Goal: Transaction & Acquisition: Purchase product/service

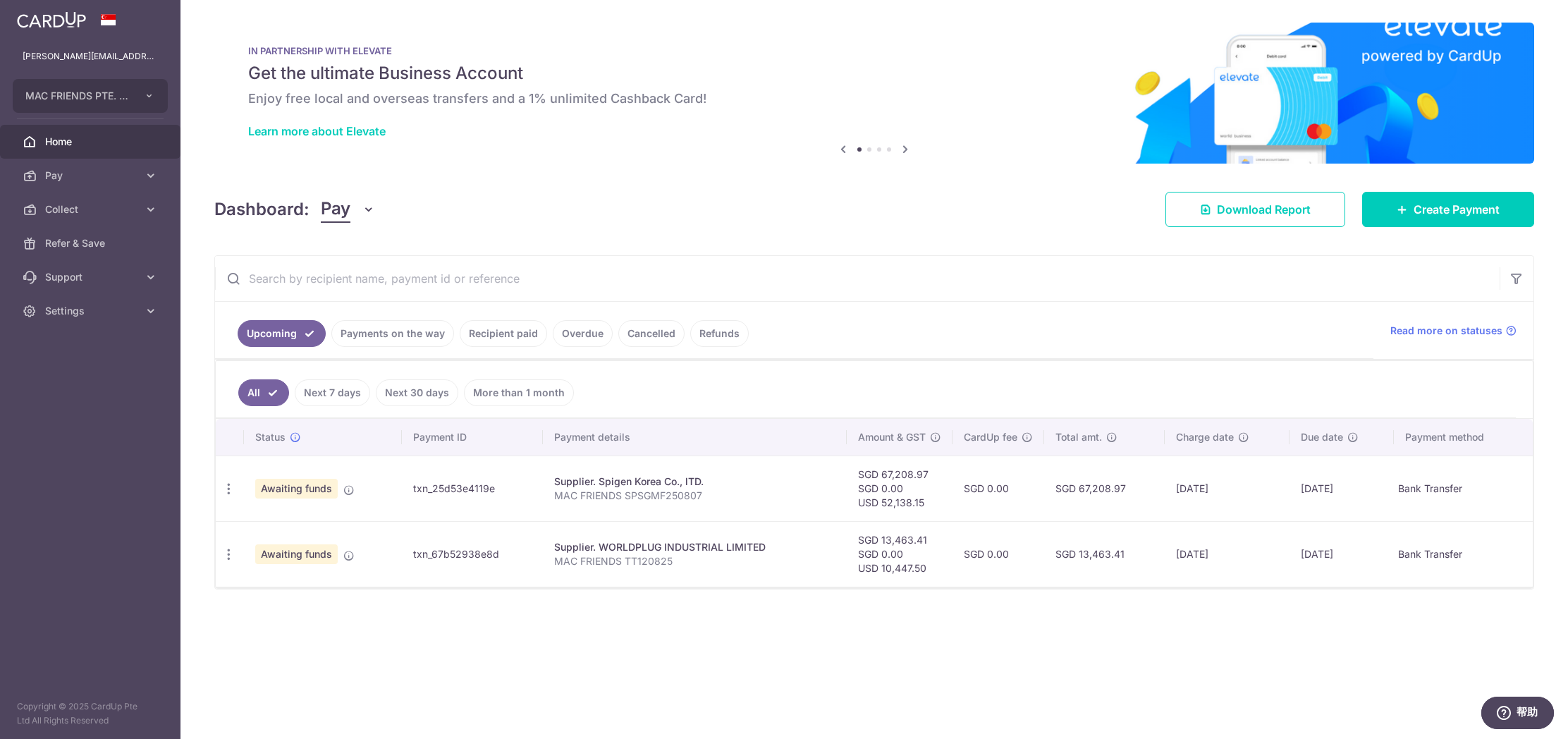
drag, startPoint x: 498, startPoint y: 489, endPoint x: 412, endPoint y: 492, distance: 86.1
click at [411, 490] on td "txn_25d53e4119e" at bounding box center [472, 488] width 141 height 65
copy td "txn_25d53e4119e"
click at [500, 555] on td "txn_67b52938e8d" at bounding box center [472, 553] width 141 height 65
drag, startPoint x: 500, startPoint y: 555, endPoint x: 412, endPoint y: 555, distance: 88.0
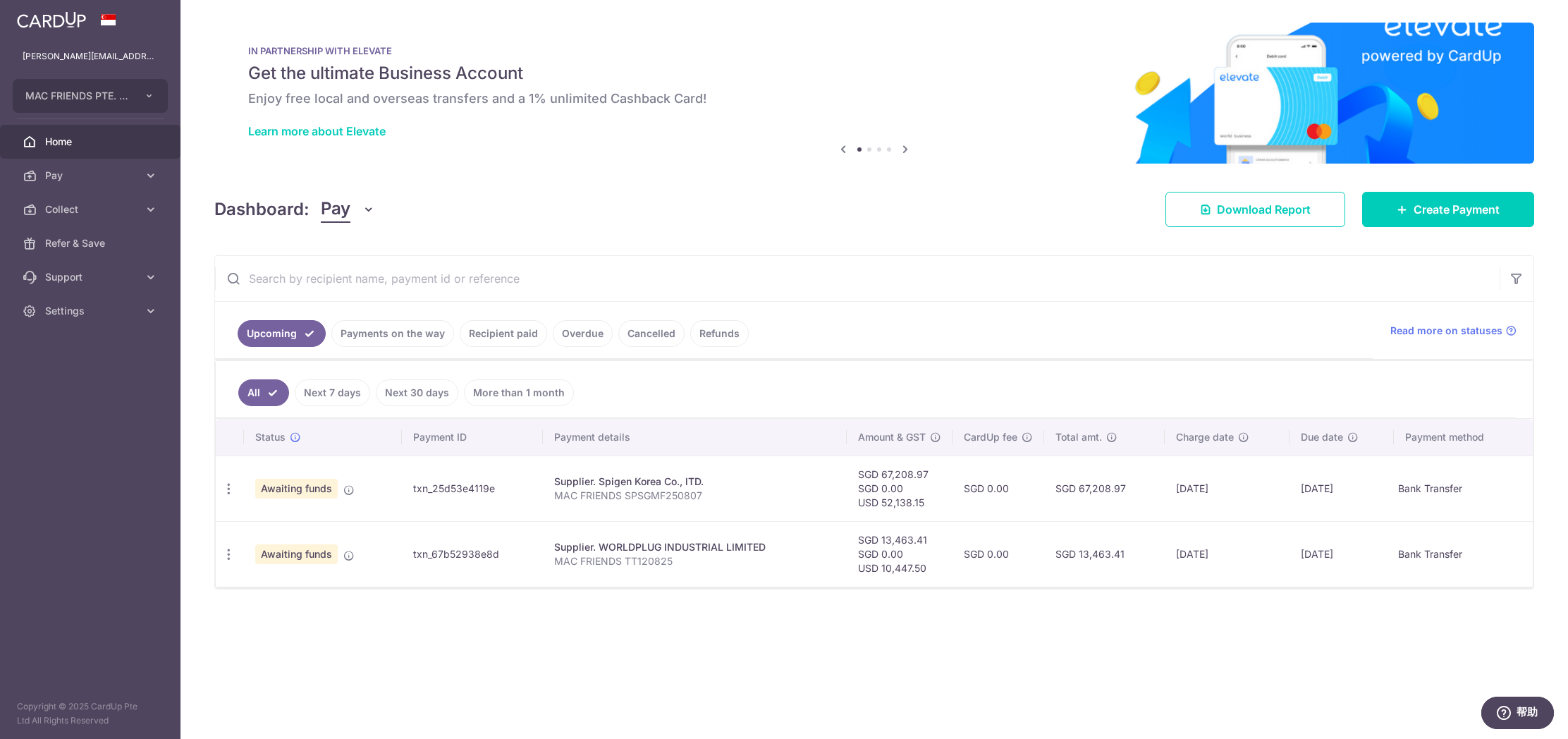
click at [412, 555] on td "txn_67b52938e8d" at bounding box center [472, 553] width 141 height 65
copy td "txn_67b52938e8d"
click at [65, 179] on span "Pay" at bounding box center [91, 176] width 93 height 14
click at [89, 218] on link "Payments" at bounding box center [90, 209] width 180 height 34
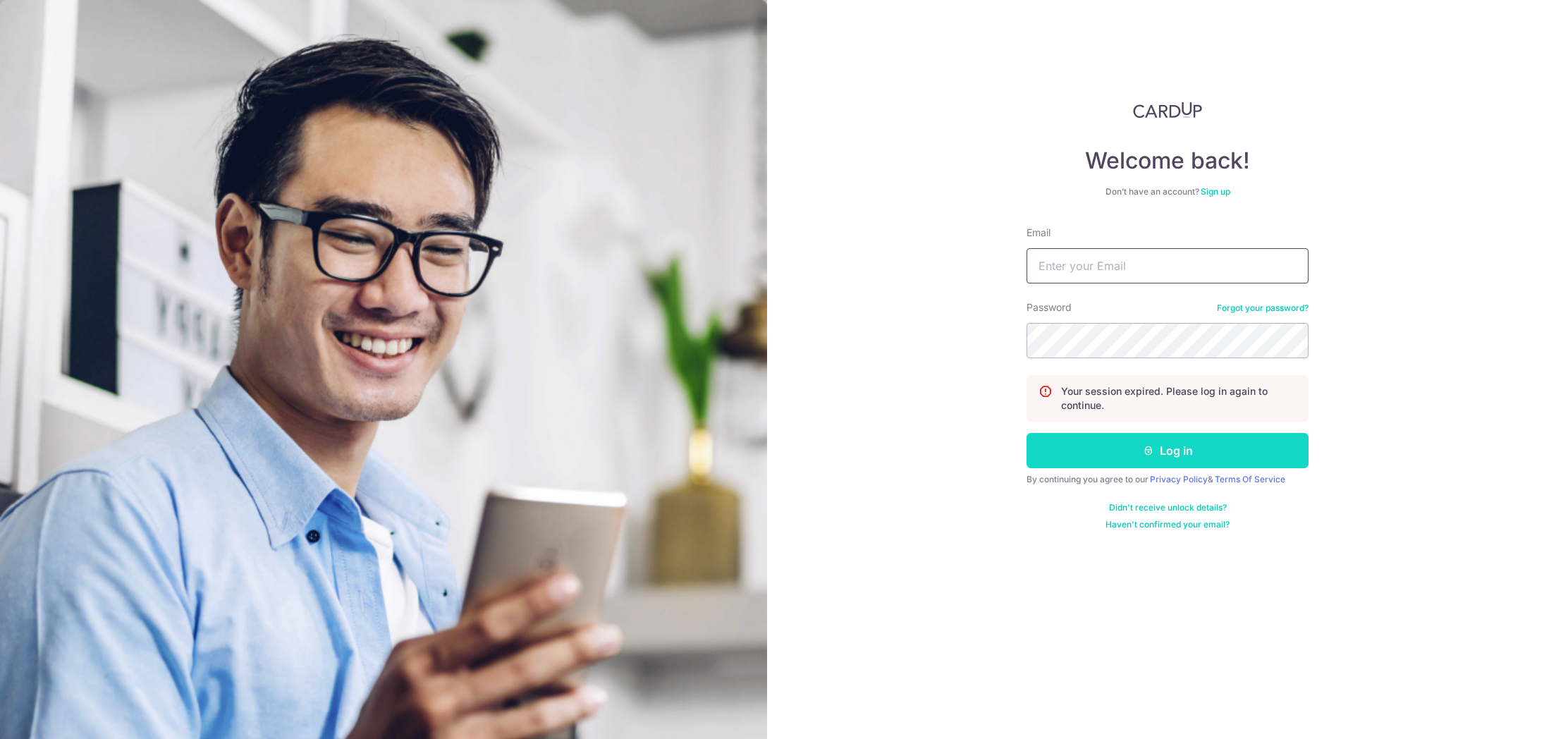
type input "angela@mac-friends.com"
drag, startPoint x: 1122, startPoint y: 456, endPoint x: 1106, endPoint y: 458, distance: 16.1
click at [1122, 456] on button "Log in" at bounding box center [1167, 450] width 282 height 35
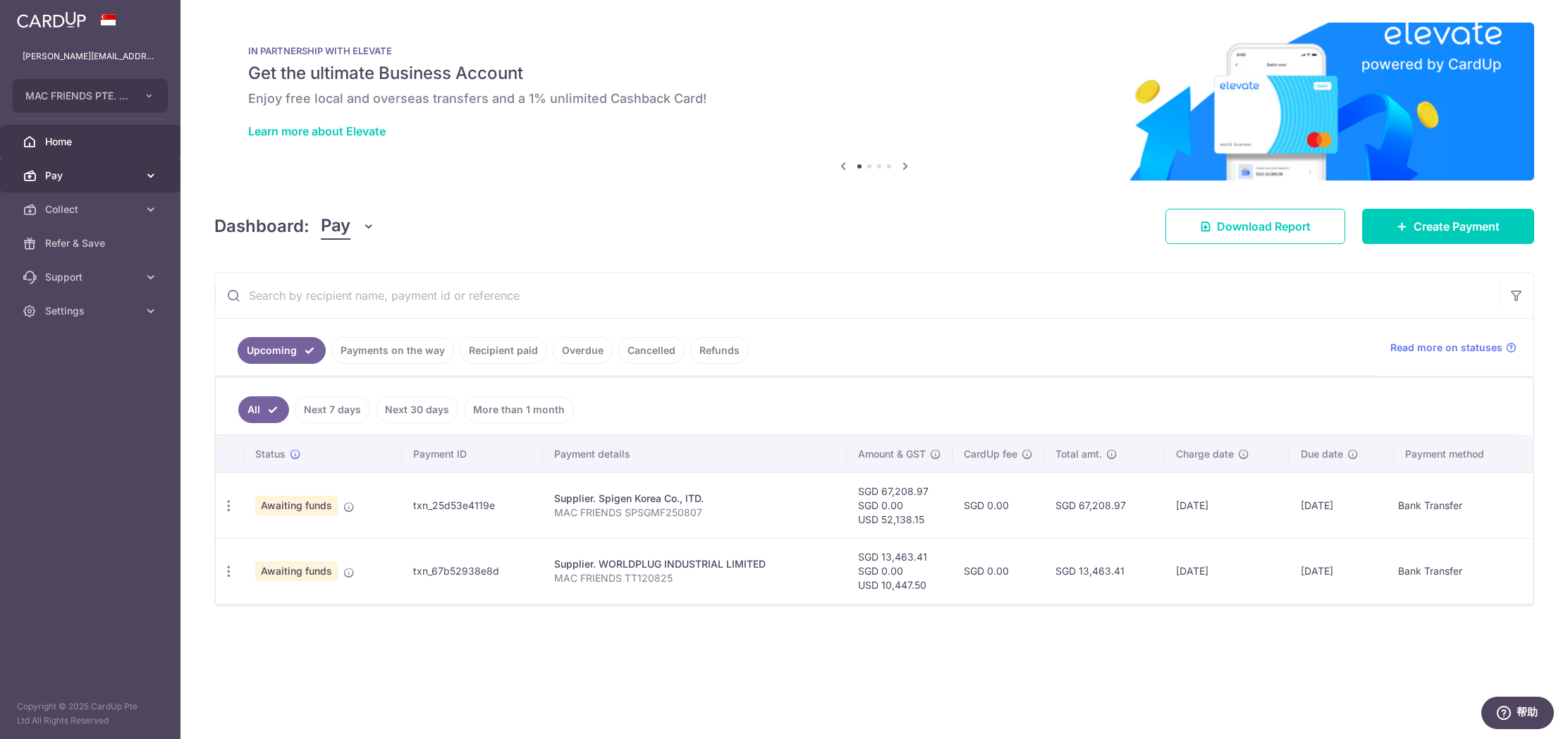
click at [125, 182] on link "Pay" at bounding box center [90, 176] width 180 height 34
click at [97, 218] on link "Payments" at bounding box center [90, 209] width 180 height 34
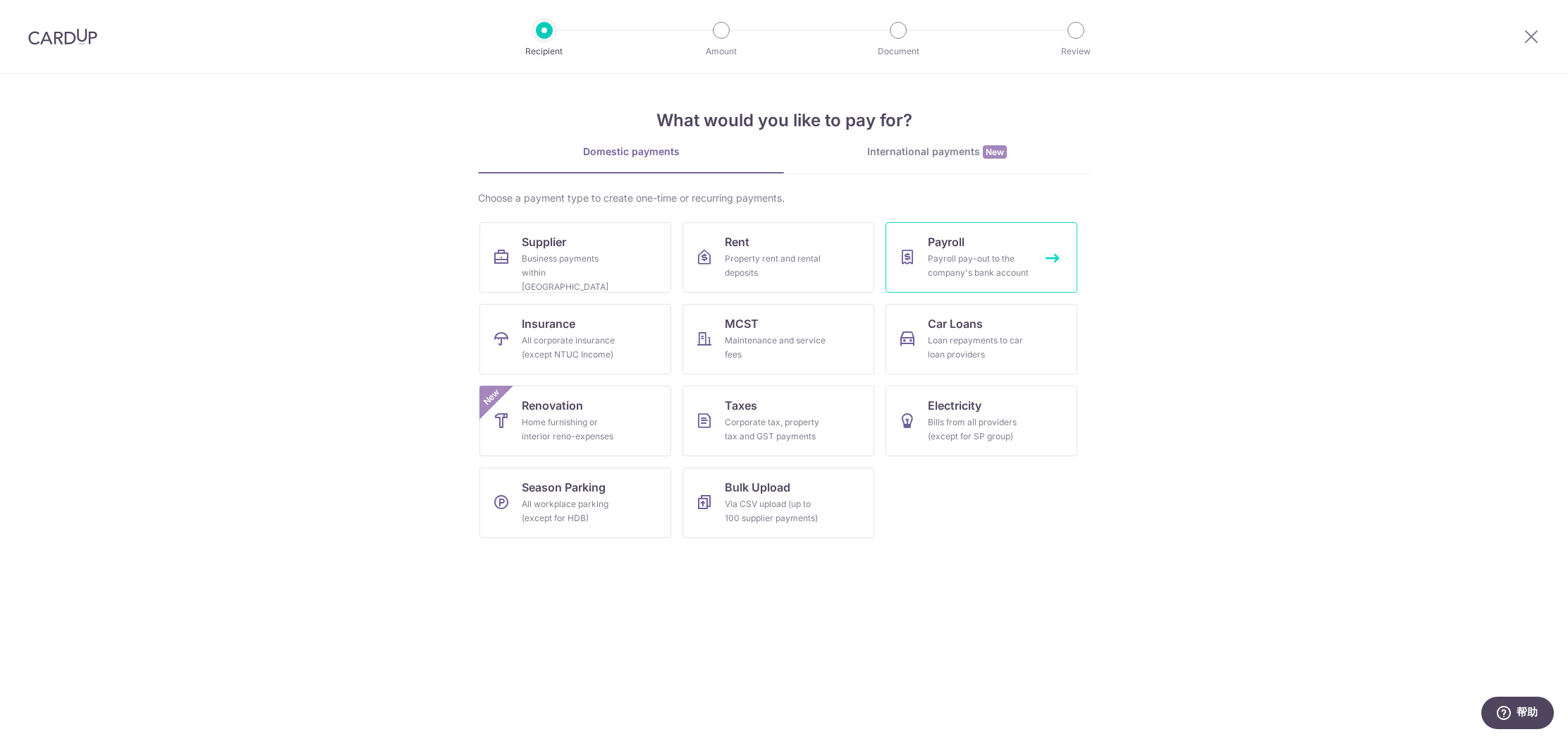
click at [954, 257] on div "Payroll pay-out to the company's bank account" at bounding box center [979, 265] width 102 height 28
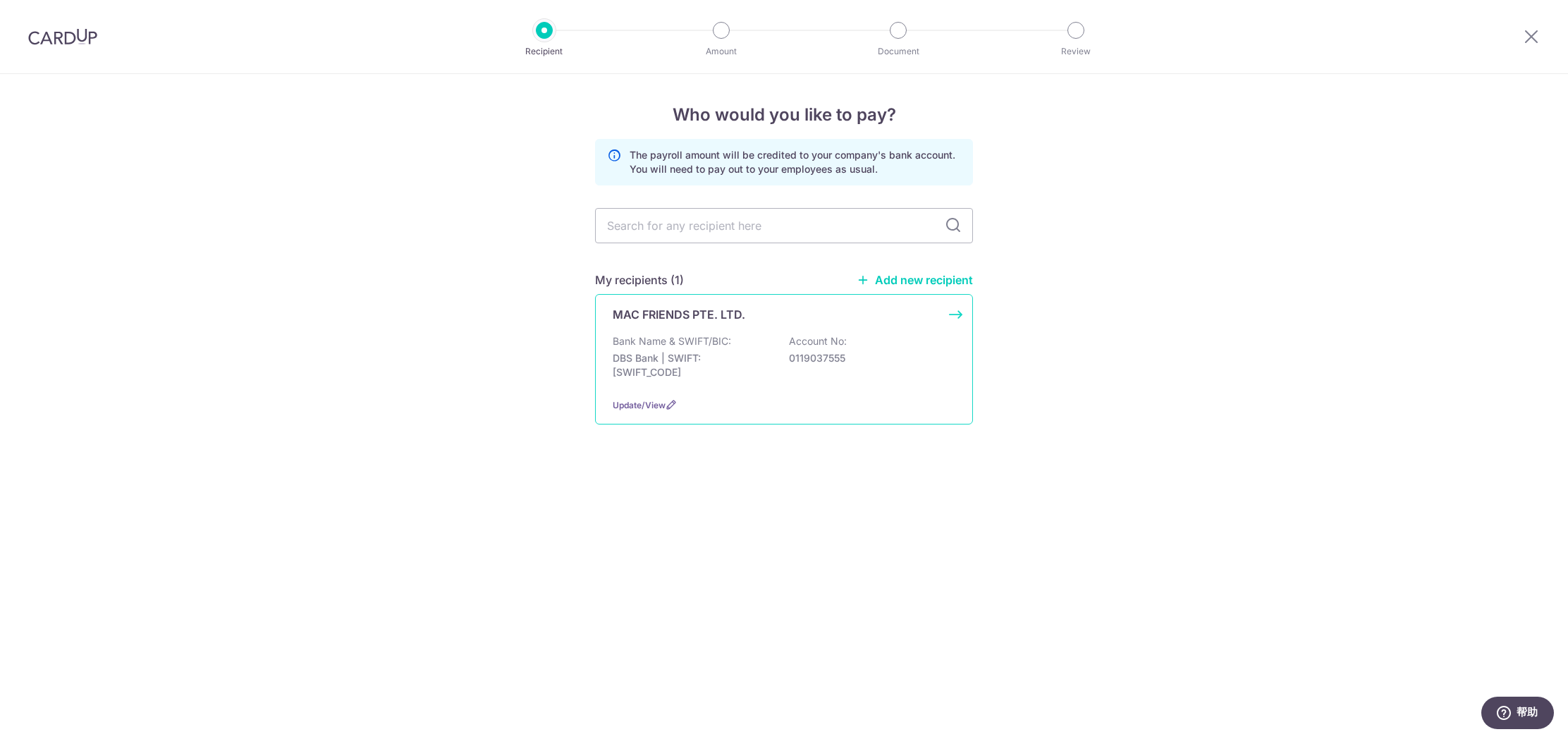
click at [770, 347] on div "Bank Name & SWIFT/BIC: DBS Bank | SWIFT: DBSSSGSGXXX Account No: 0119037555" at bounding box center [784, 360] width 343 height 52
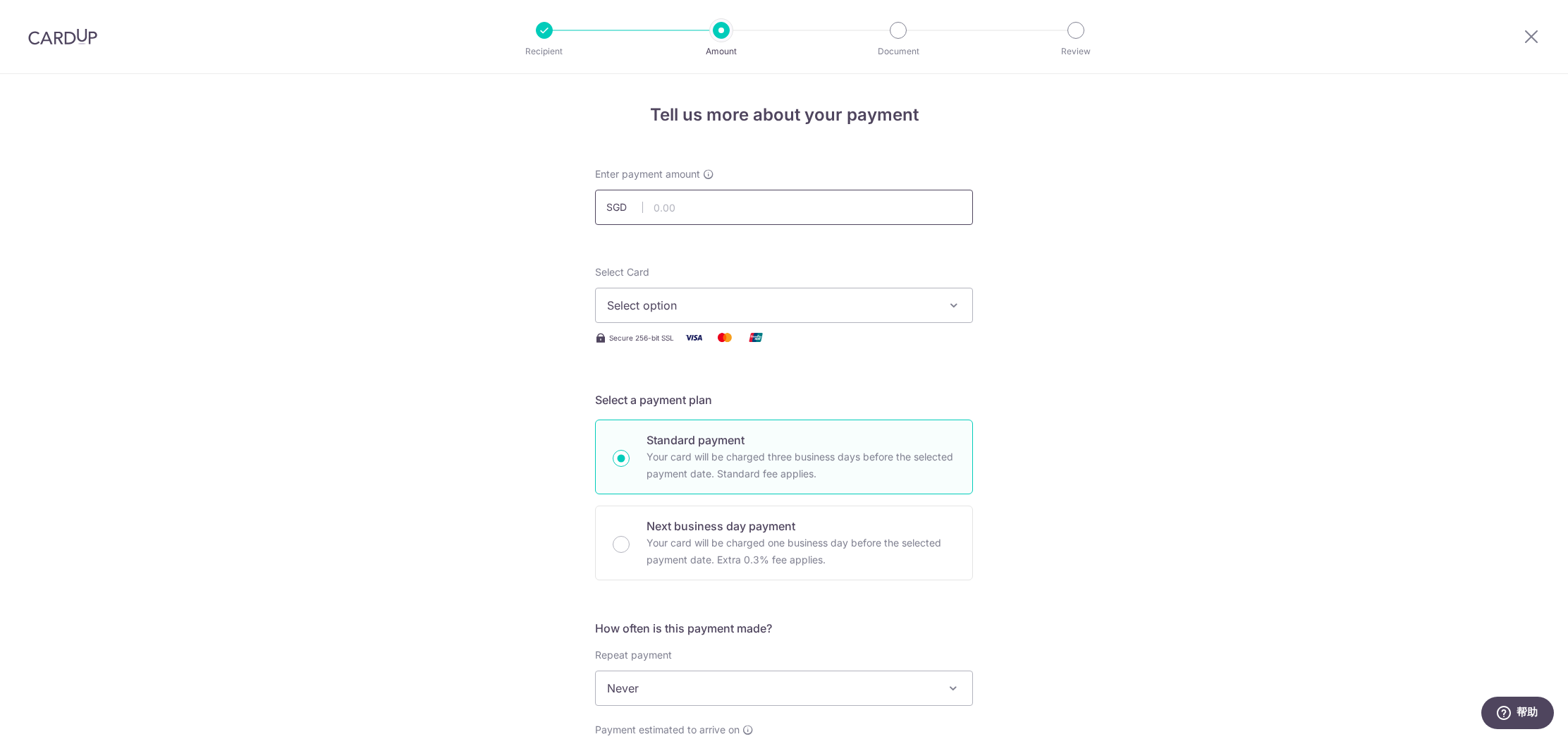
click at [744, 208] on input "text" at bounding box center [784, 207] width 378 height 35
click at [727, 208] on input "text" at bounding box center [784, 207] width 378 height 35
type input "62,546.80"
click at [1166, 395] on div "Tell us more about your payment Enter payment amount SGD 62,546.80 62546.80 Sel…" at bounding box center [784, 751] width 1568 height 1356
drag, startPoint x: 776, startPoint y: 308, endPoint x: 770, endPoint y: 303, distance: 7.8
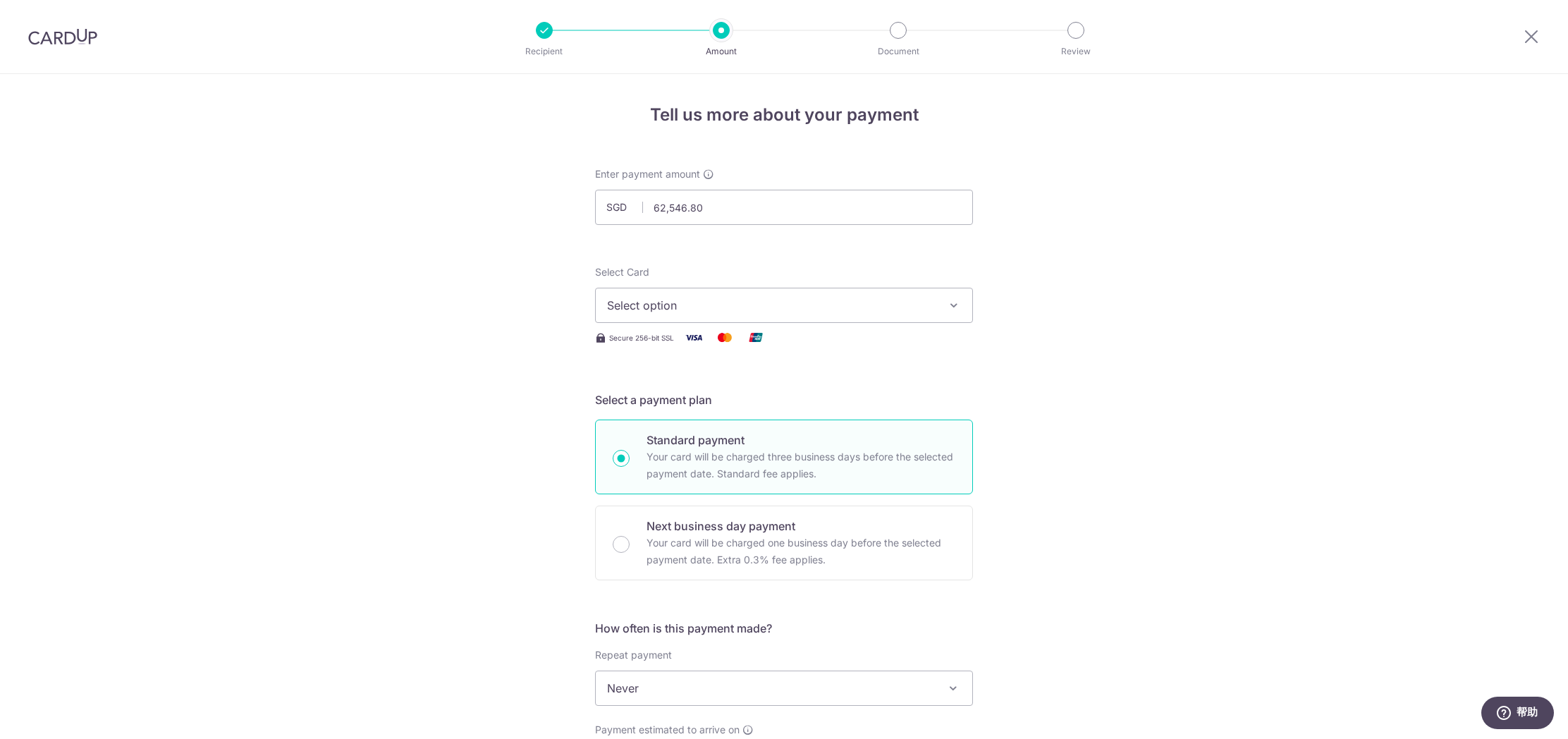
click at [776, 308] on span "Select option" at bounding box center [771, 305] width 329 height 17
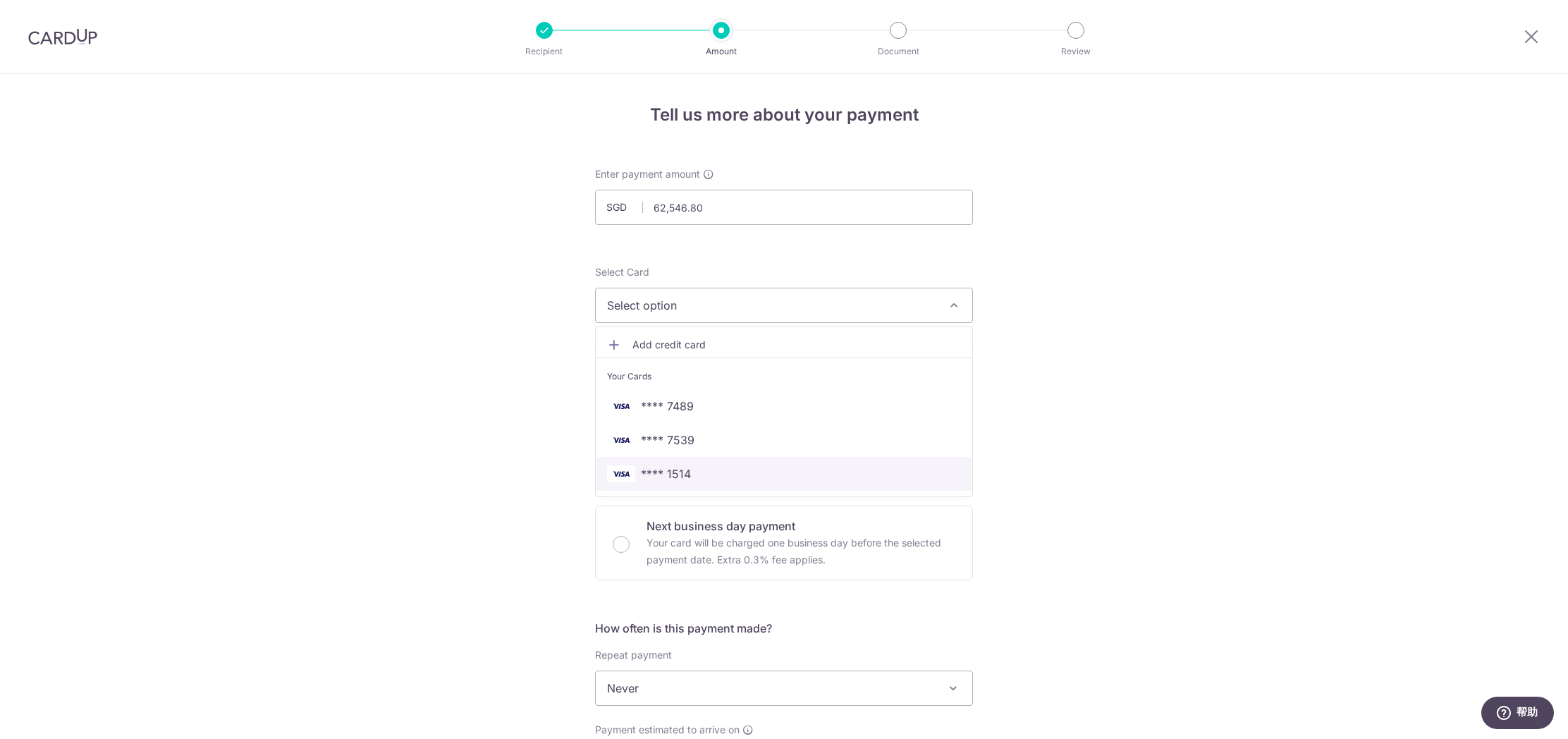
click at [716, 464] on link "**** 1514" at bounding box center [784, 474] width 376 height 34
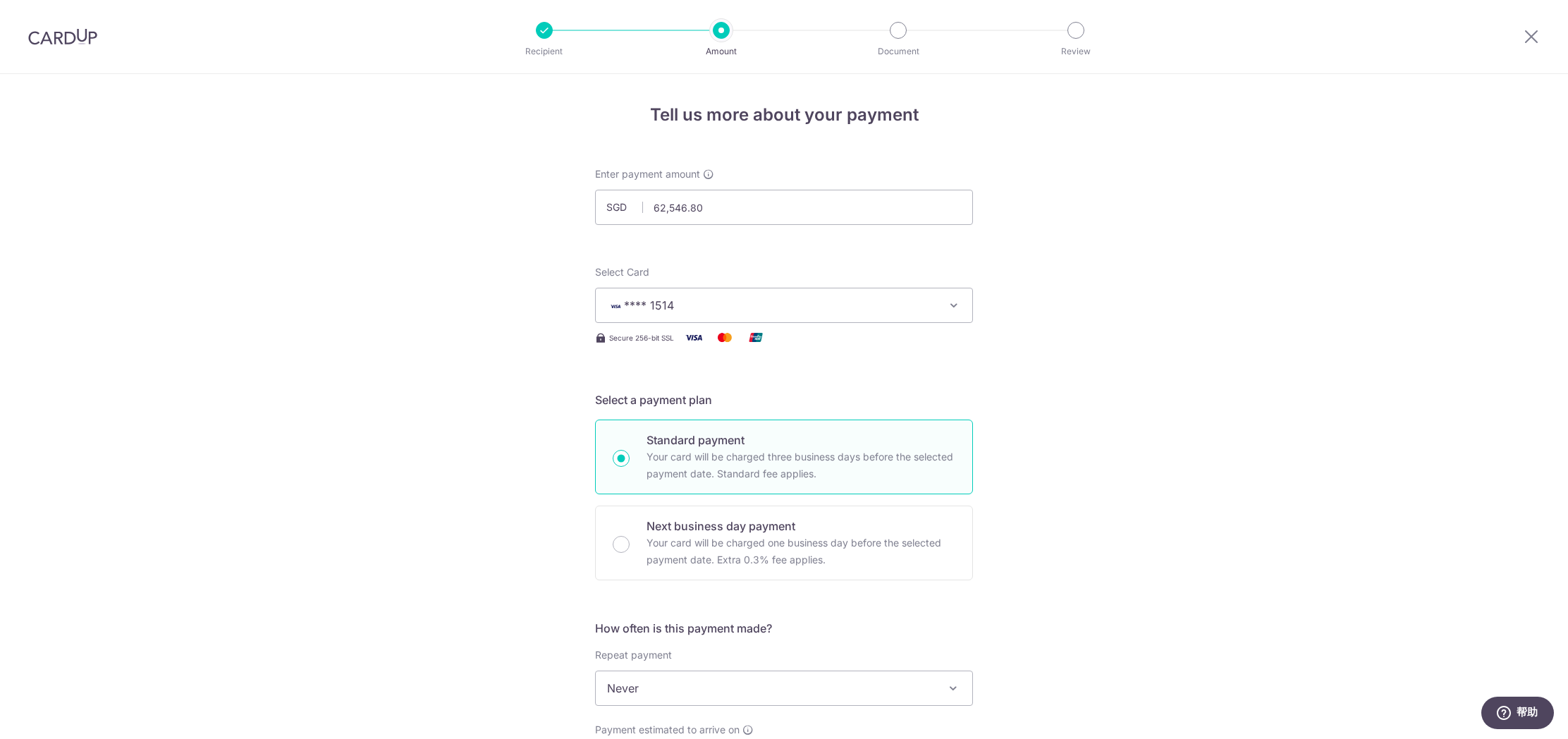
click at [1107, 404] on div "Tell us more about your payment Enter payment amount SGD 62,546.80 62546.80 Sel…" at bounding box center [784, 751] width 1568 height 1356
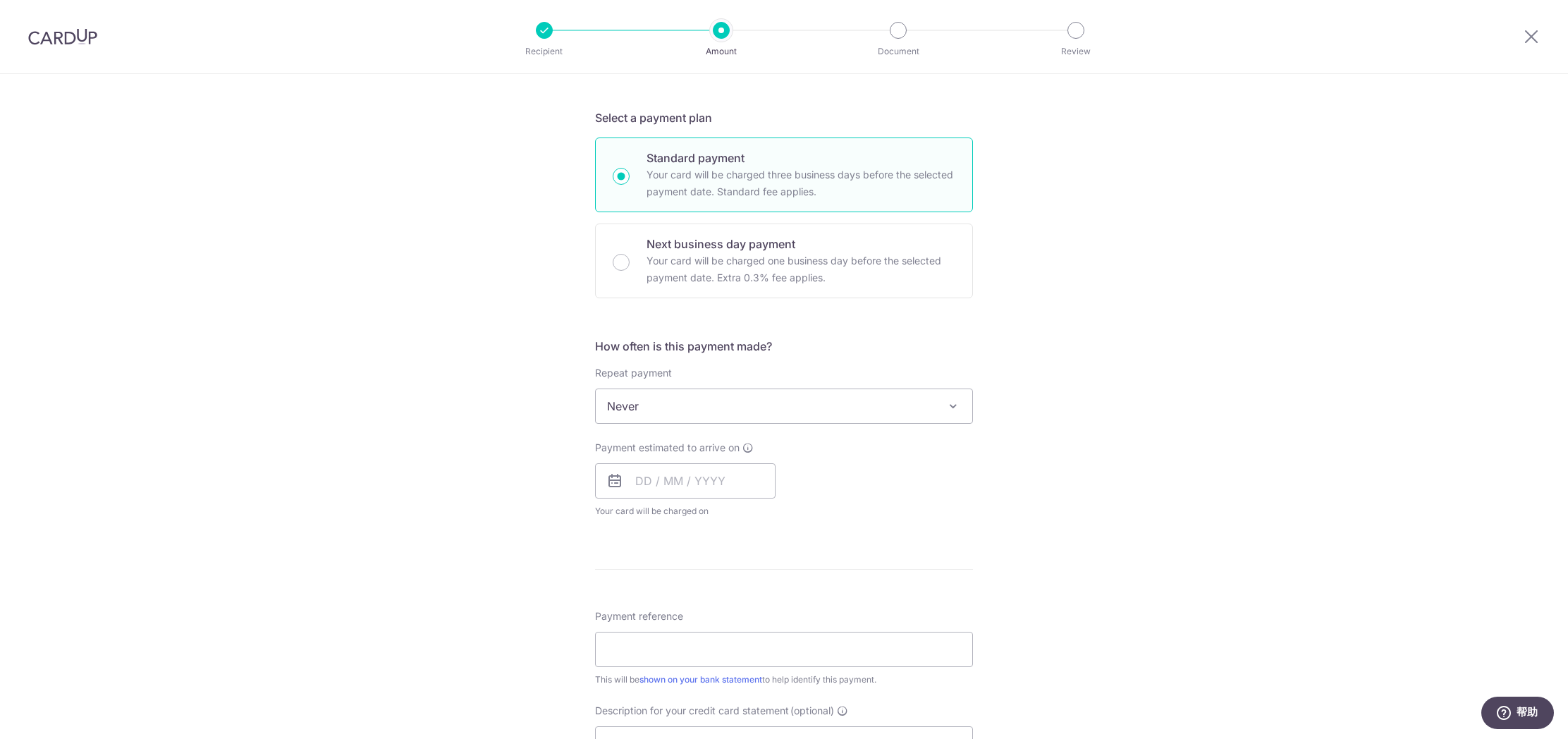
scroll to position [312, 0]
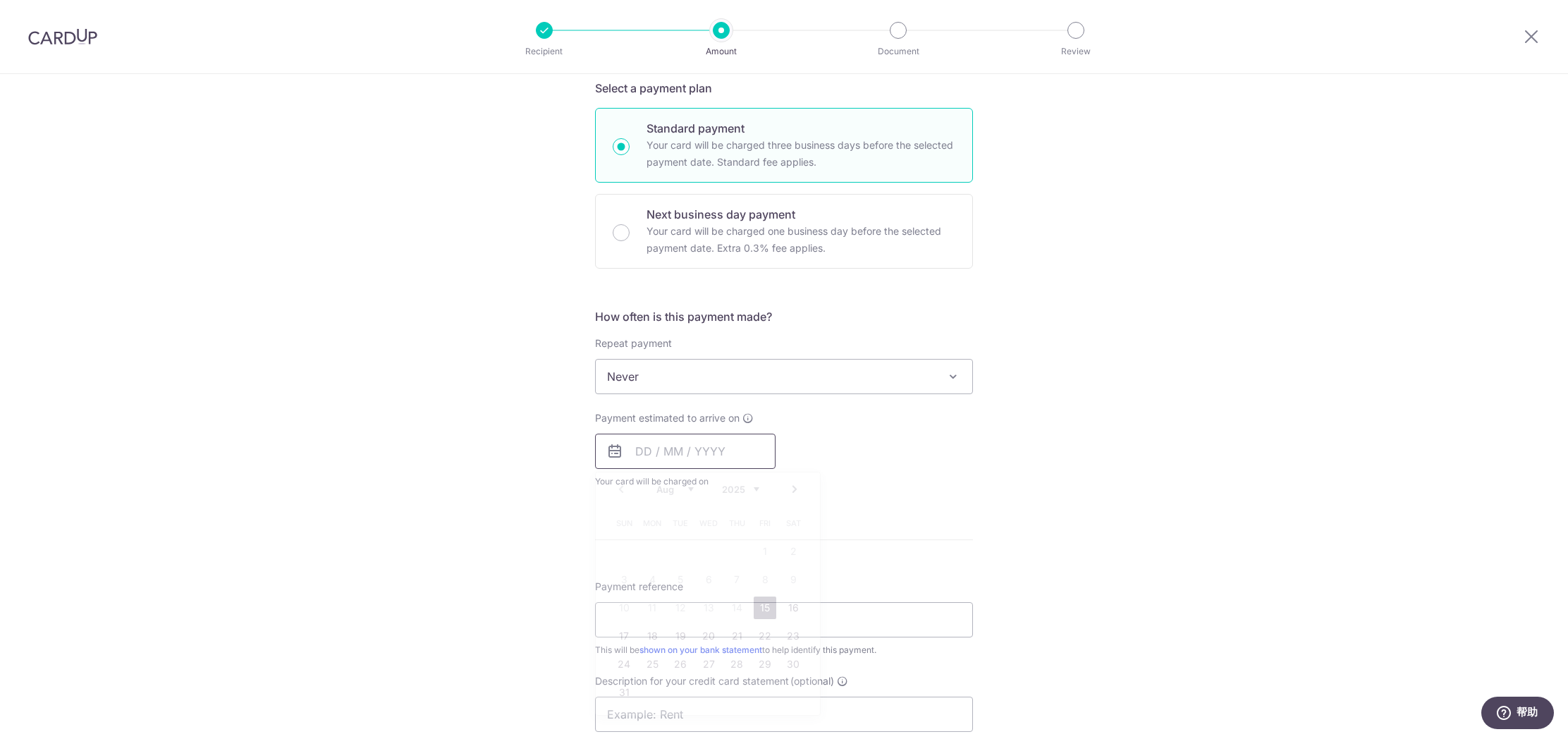
click at [684, 454] on input "text" at bounding box center [685, 451] width 180 height 35
click at [763, 601] on link "15" at bounding box center [765, 607] width 23 height 23
type input "15/08/2025"
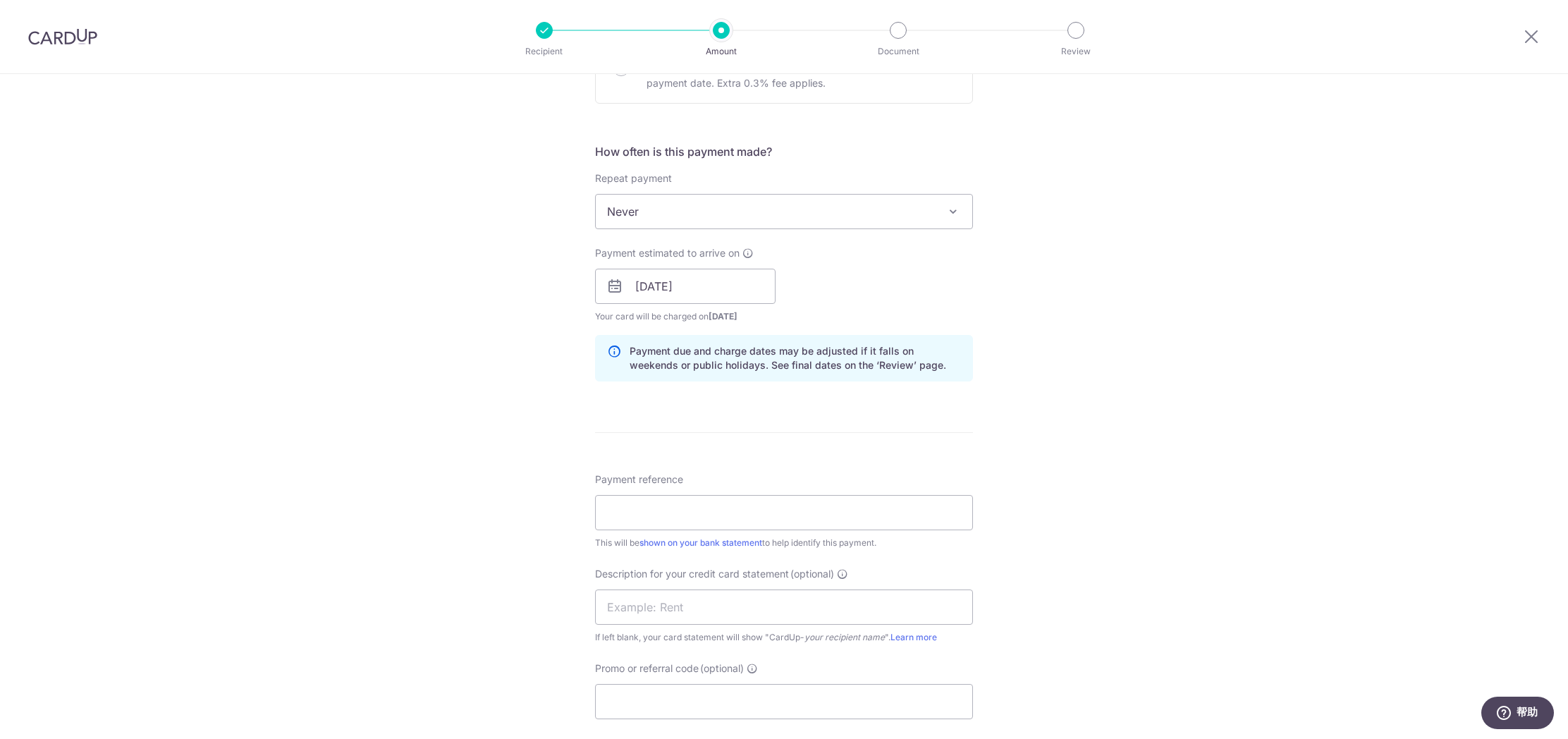
scroll to position [659, 0]
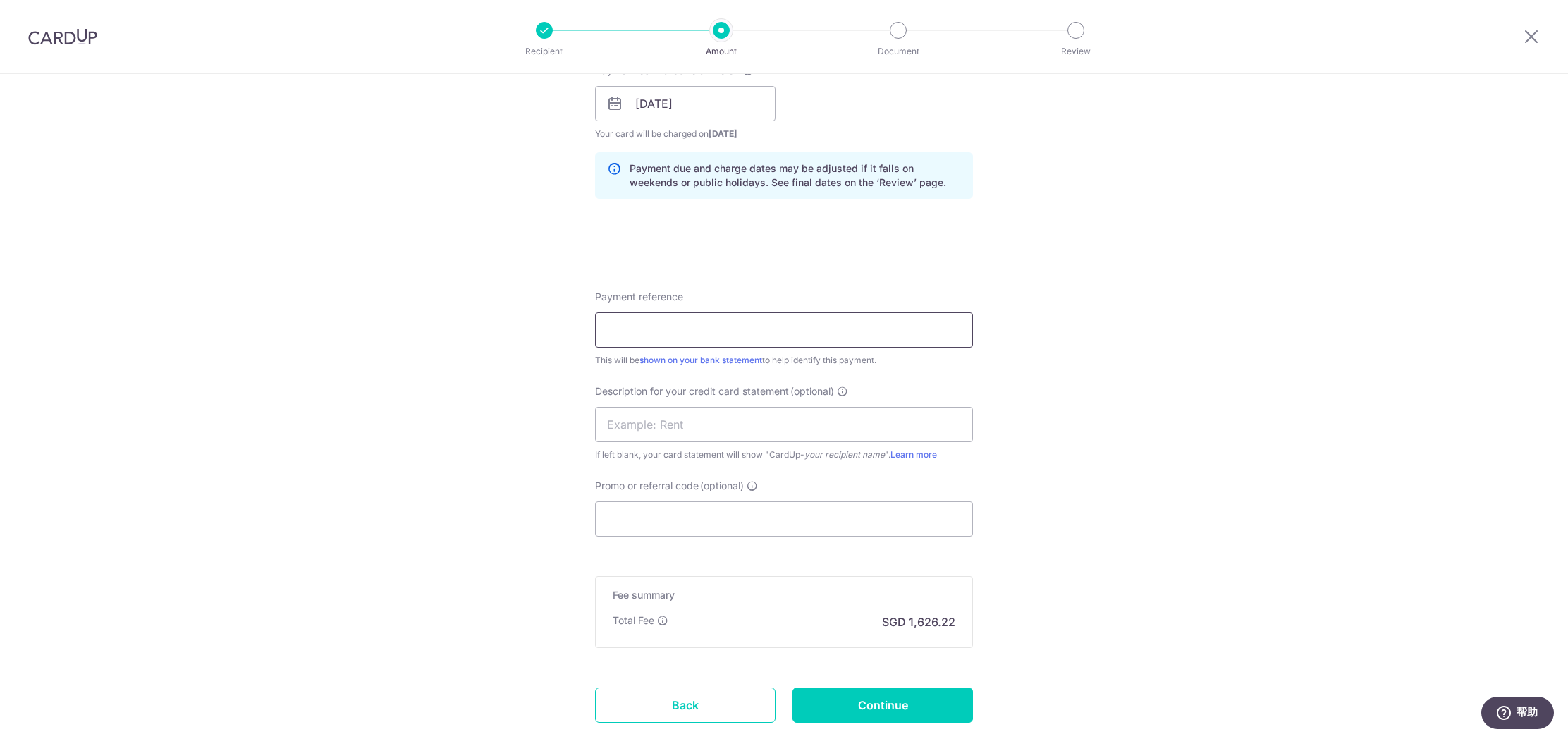
click at [729, 330] on input "Payment reference" at bounding box center [784, 330] width 378 height 35
type input "MF Cardup Payroll July Process"
click at [1165, 383] on div "Tell us more about your payment Enter payment amount SGD 62,546.80 62546.80 Sel…" at bounding box center [784, 121] width 1568 height 1413
drag, startPoint x: 798, startPoint y: 338, endPoint x: 555, endPoint y: 320, distance: 243.7
click at [555, 320] on div "Tell us more about your payment Enter payment amount SGD 62,546.80 62546.80 Sel…" at bounding box center [784, 121] width 1568 height 1413
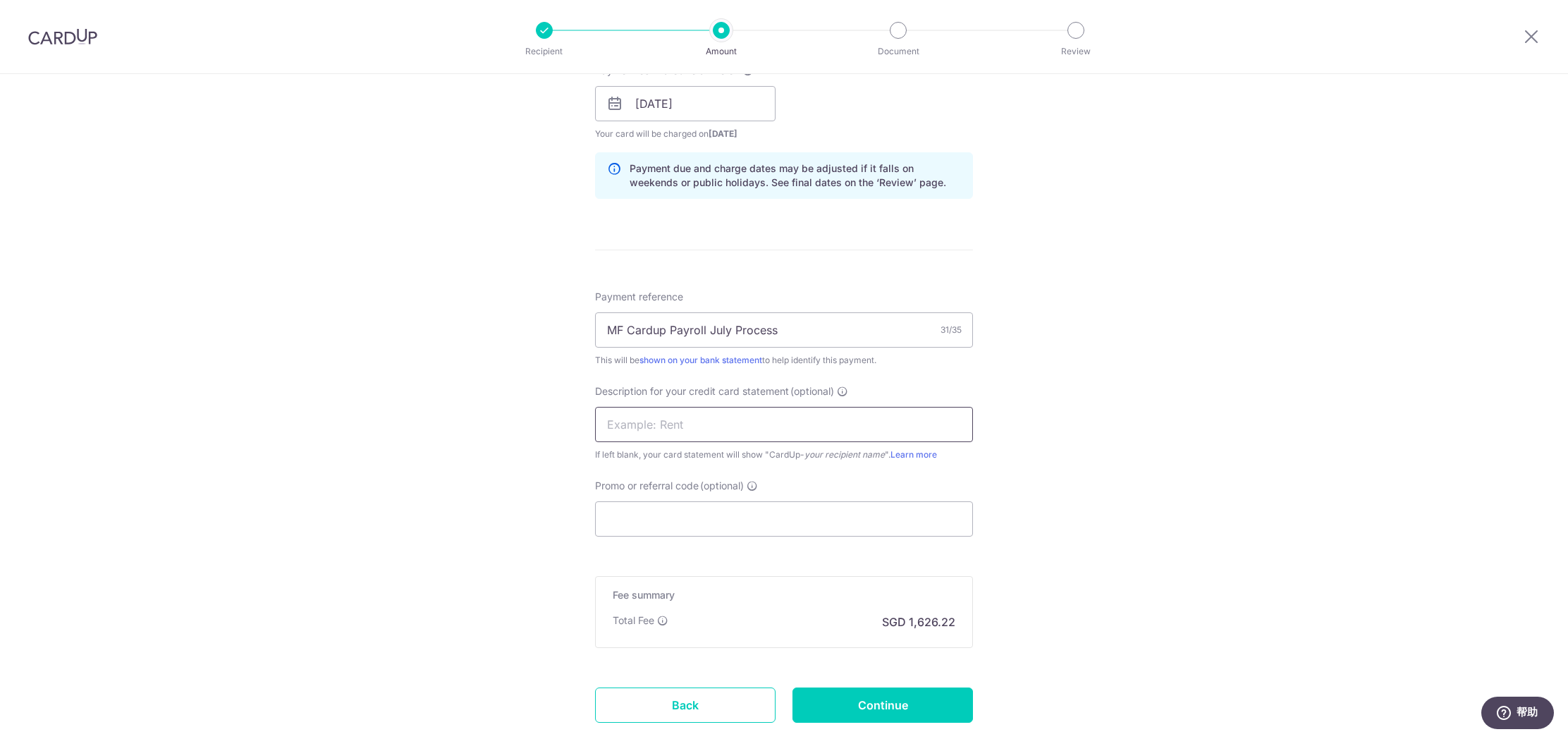
click at [675, 428] on input "text" at bounding box center [784, 424] width 378 height 35
paste input "MF Cardup Payro"
type input "MF Cardup Payro"
click at [699, 520] on input "Promo or referral code (optional)" at bounding box center [784, 519] width 378 height 35
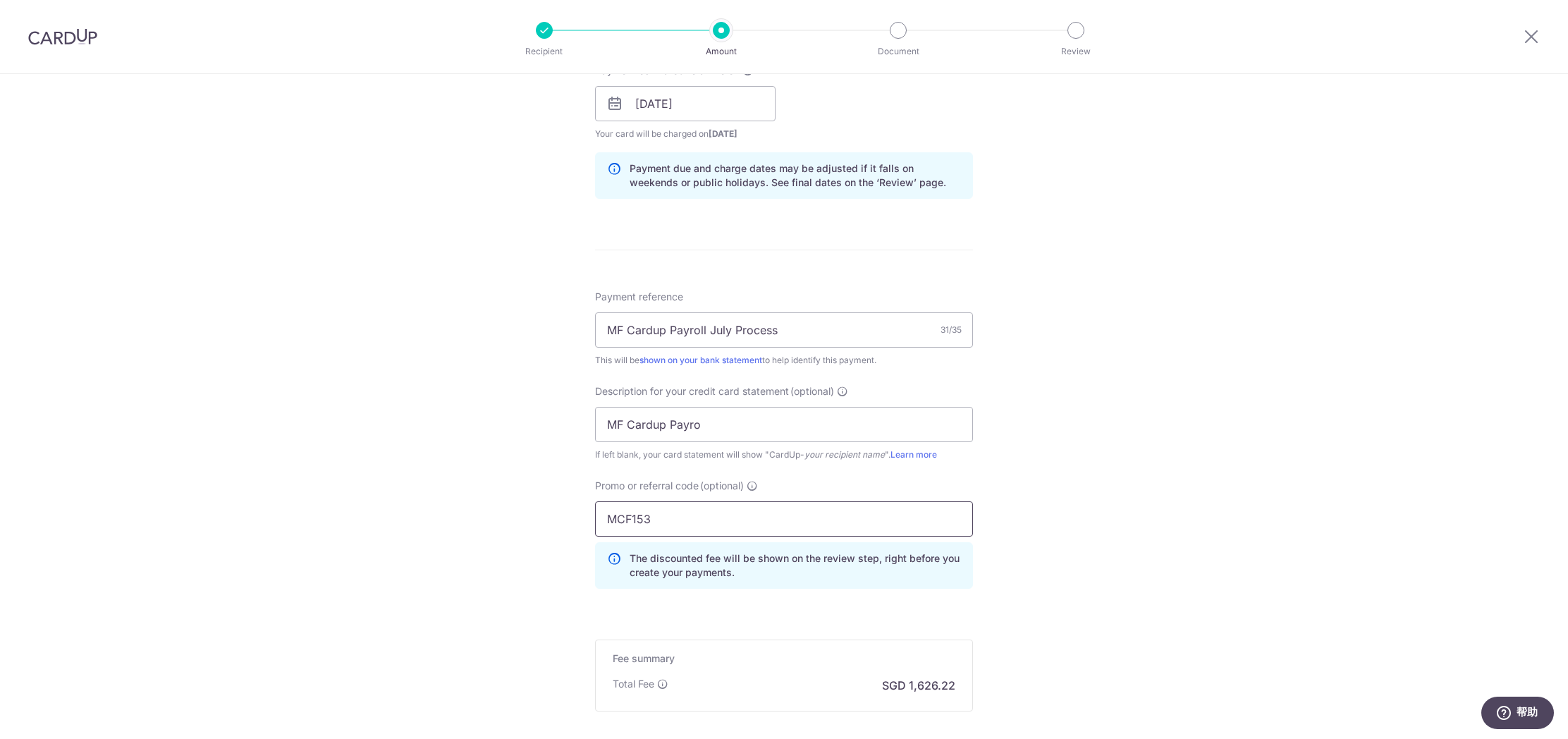
type input "MCF153"
click at [1230, 553] on div "Tell us more about your payment Enter payment amount SGD 62,546.80 62546.80 Sel…" at bounding box center [784, 153] width 1568 height 1477
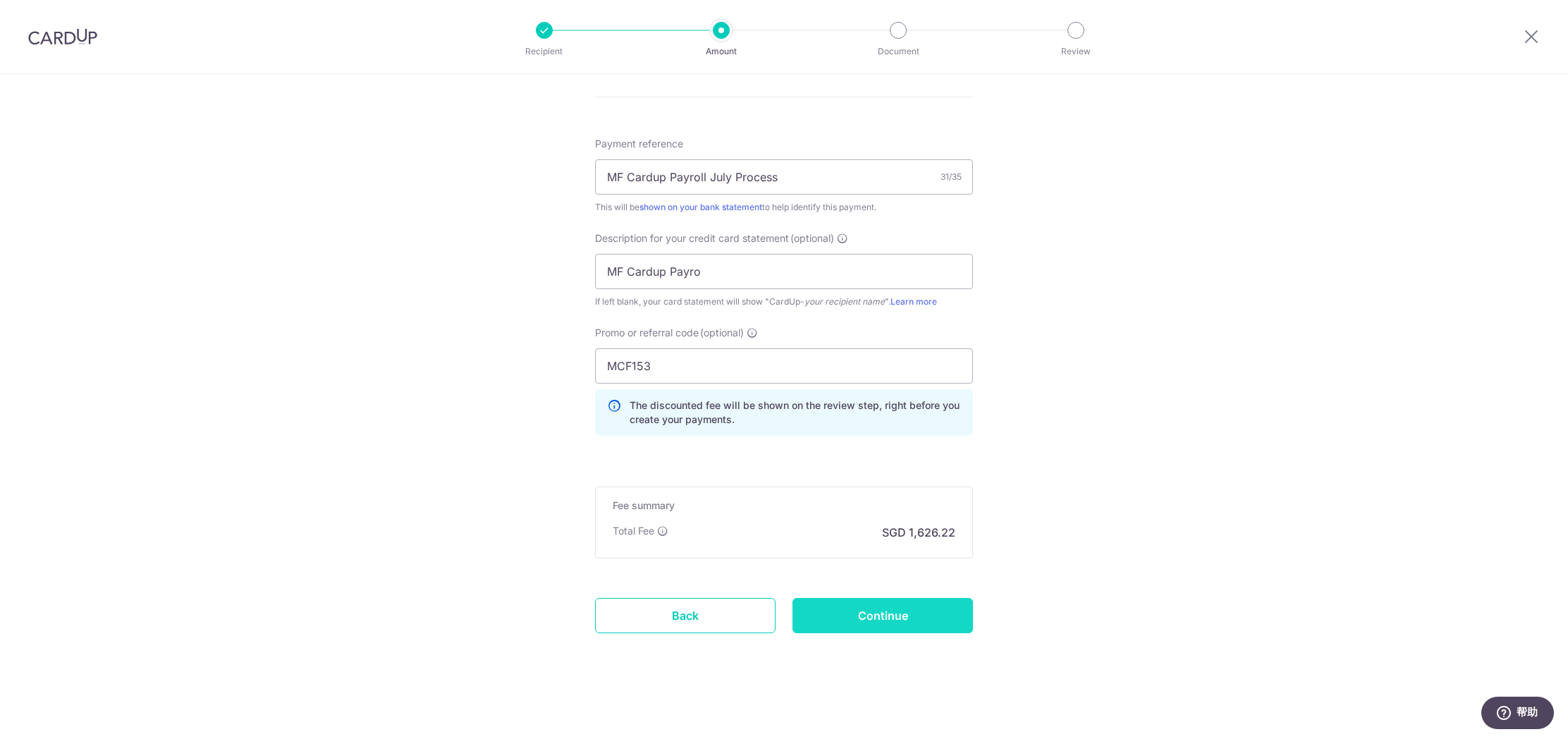
click at [956, 618] on input "Continue" at bounding box center [882, 615] width 180 height 35
type input "Create Schedule"
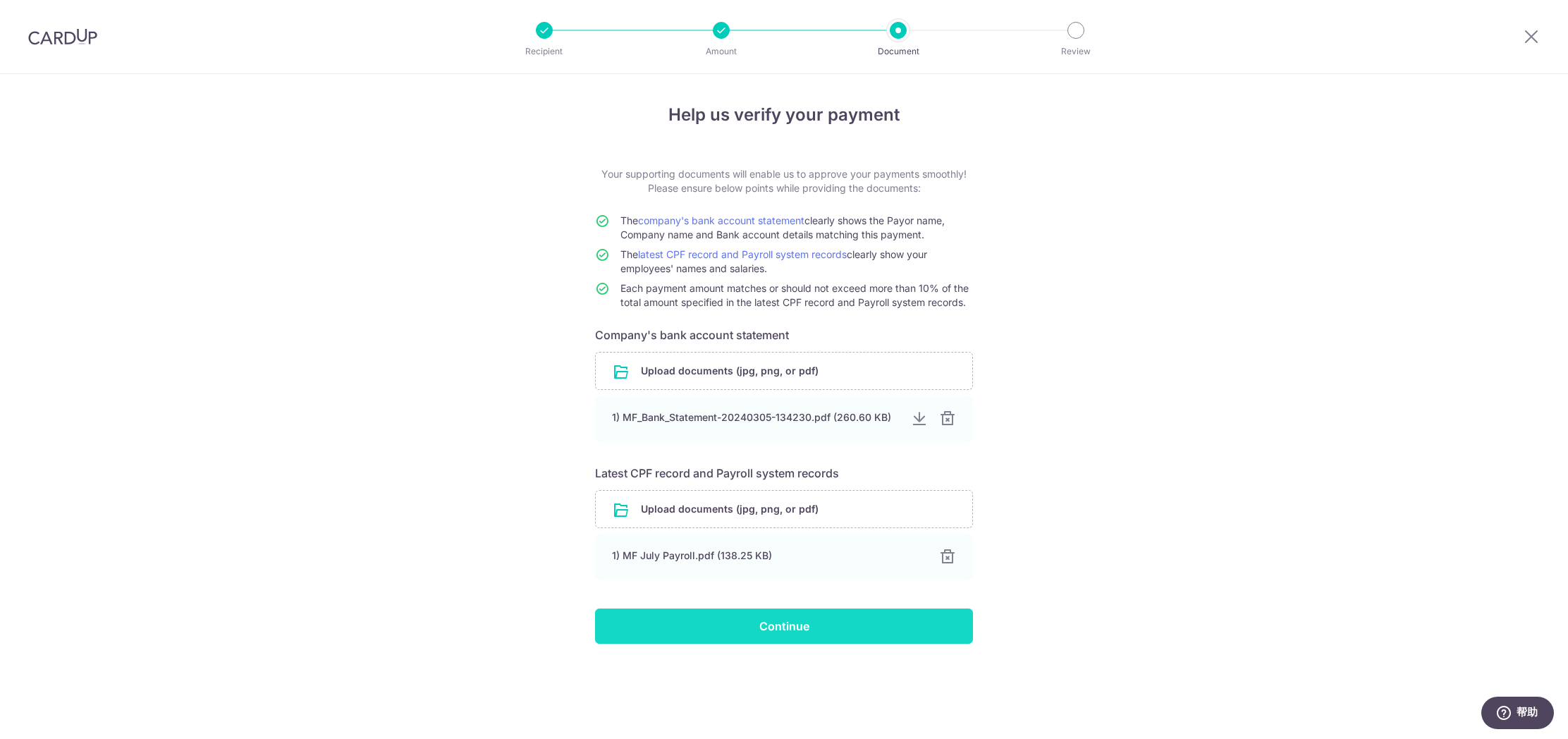
click at [819, 630] on input "Continue" at bounding box center [784, 626] width 378 height 35
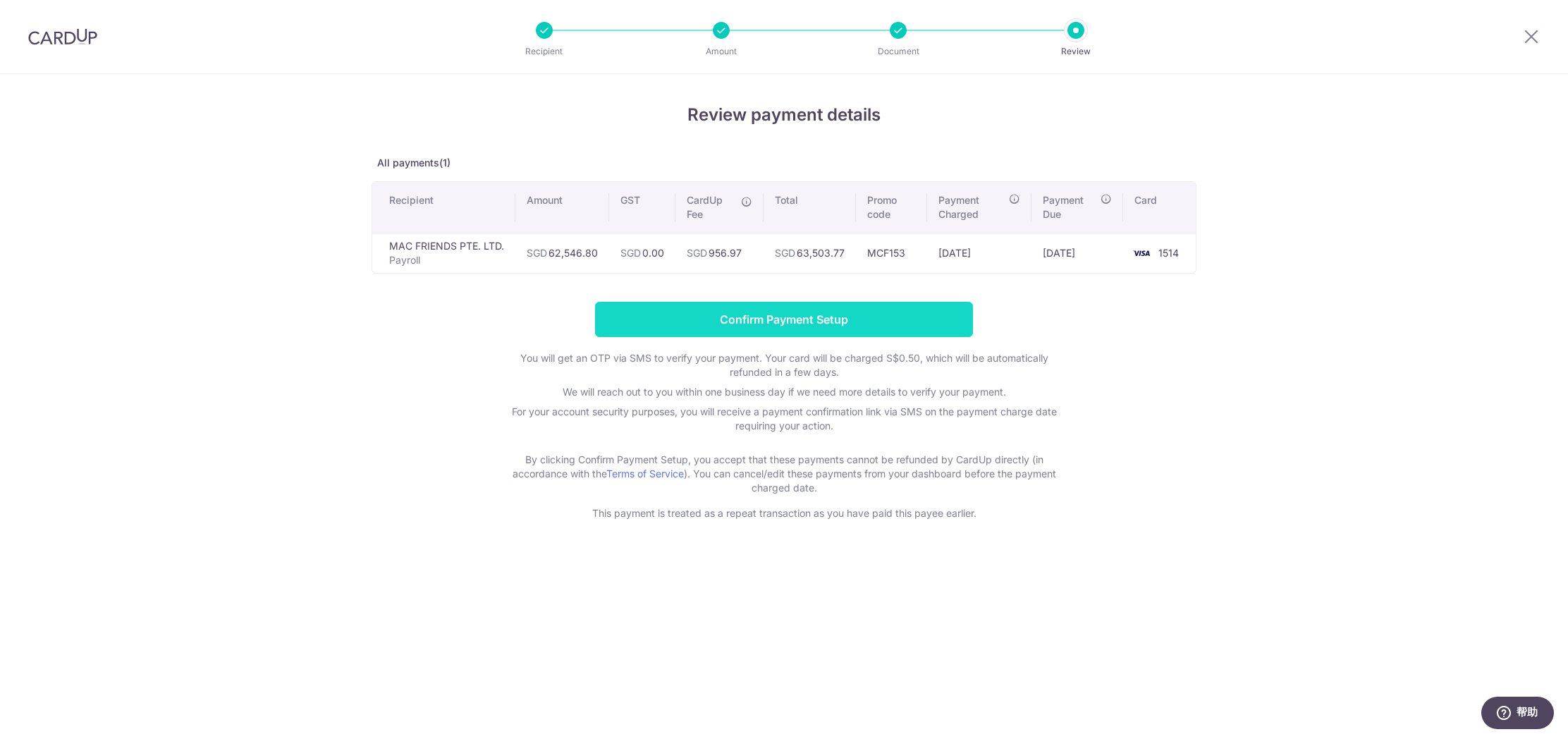
click at [819, 325] on input "Confirm Payment Setup" at bounding box center [784, 319] width 378 height 35
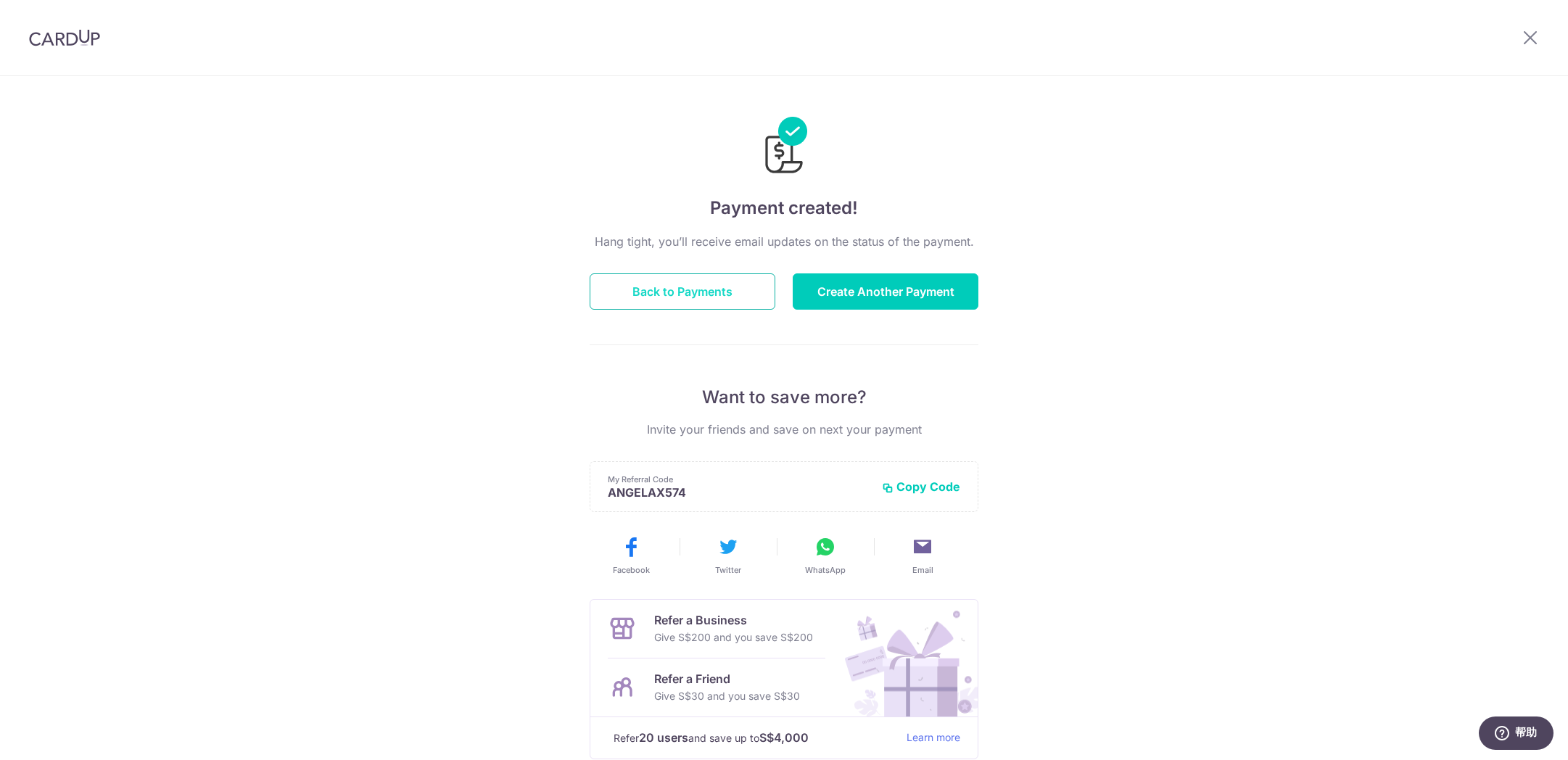
click at [666, 289] on button "Back to Payments" at bounding box center [682, 292] width 185 height 36
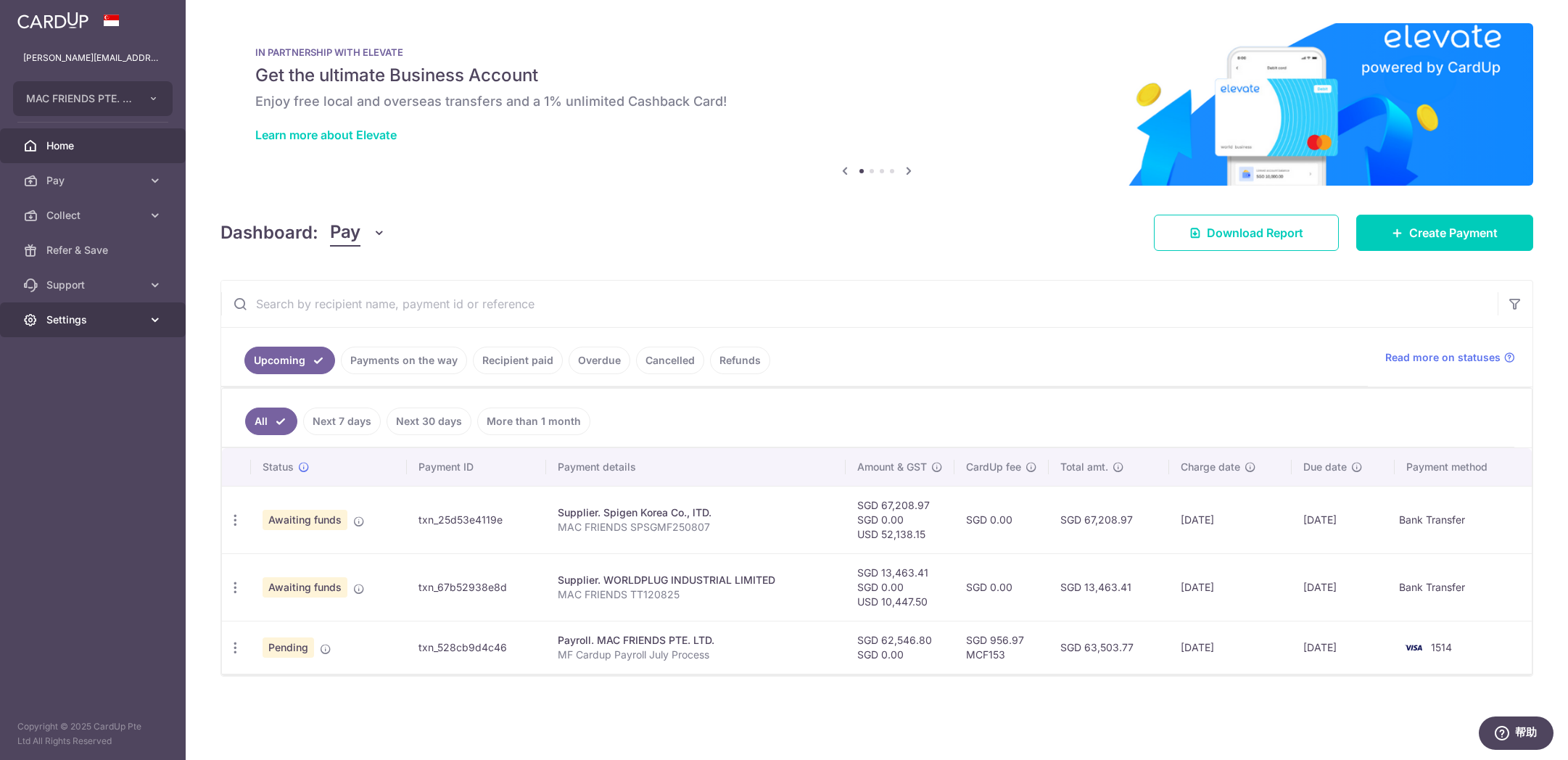
click at [147, 315] on link "Settings" at bounding box center [92, 320] width 185 height 35
click at [71, 396] on span "Logout" at bounding box center [94, 389] width 95 height 15
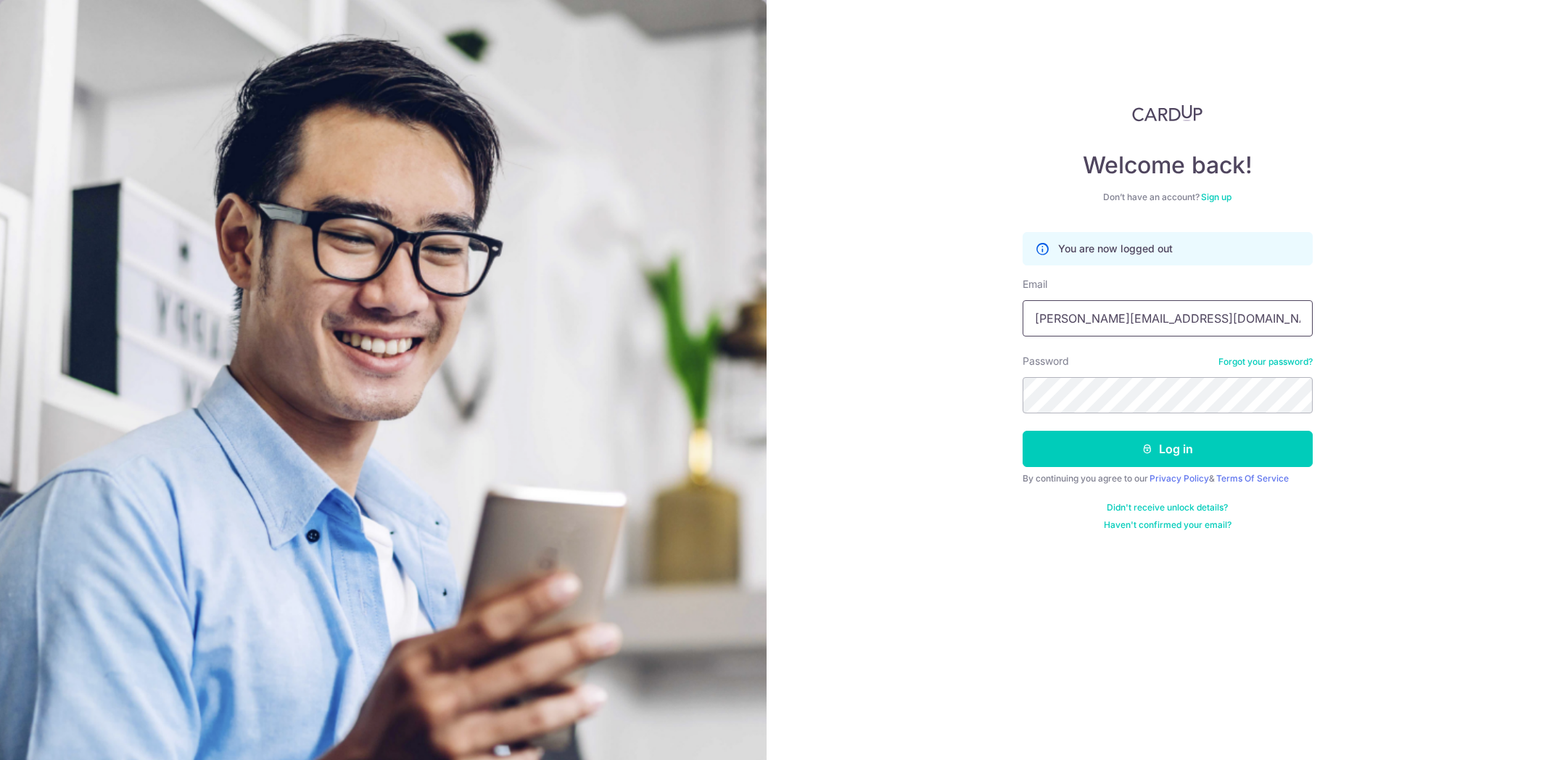
drag, startPoint x: 1204, startPoint y: 321, endPoint x: 1207, endPoint y: 334, distance: 13.3
click at [1204, 321] on input "angela@mac-friends.com" at bounding box center [1167, 318] width 290 height 36
type input "[EMAIL_ADDRESS][DOMAIN_NAME]"
drag, startPoint x: 1125, startPoint y: 451, endPoint x: 1096, endPoint y: 447, distance: 29.3
click at [1125, 451] on button "Log in" at bounding box center [1167, 449] width 290 height 36
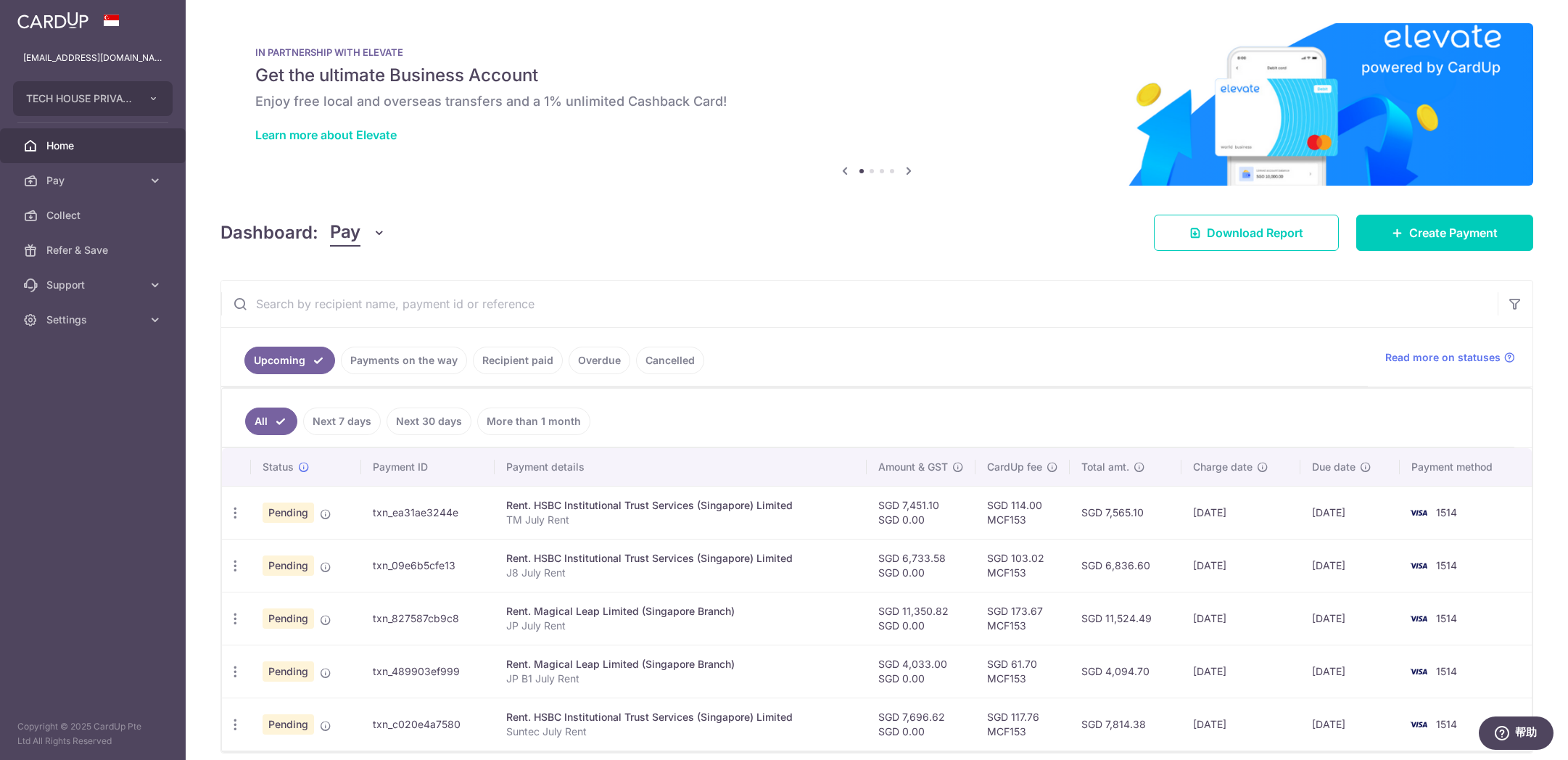
scroll to position [62, 0]
